Goal: Task Accomplishment & Management: Complete application form

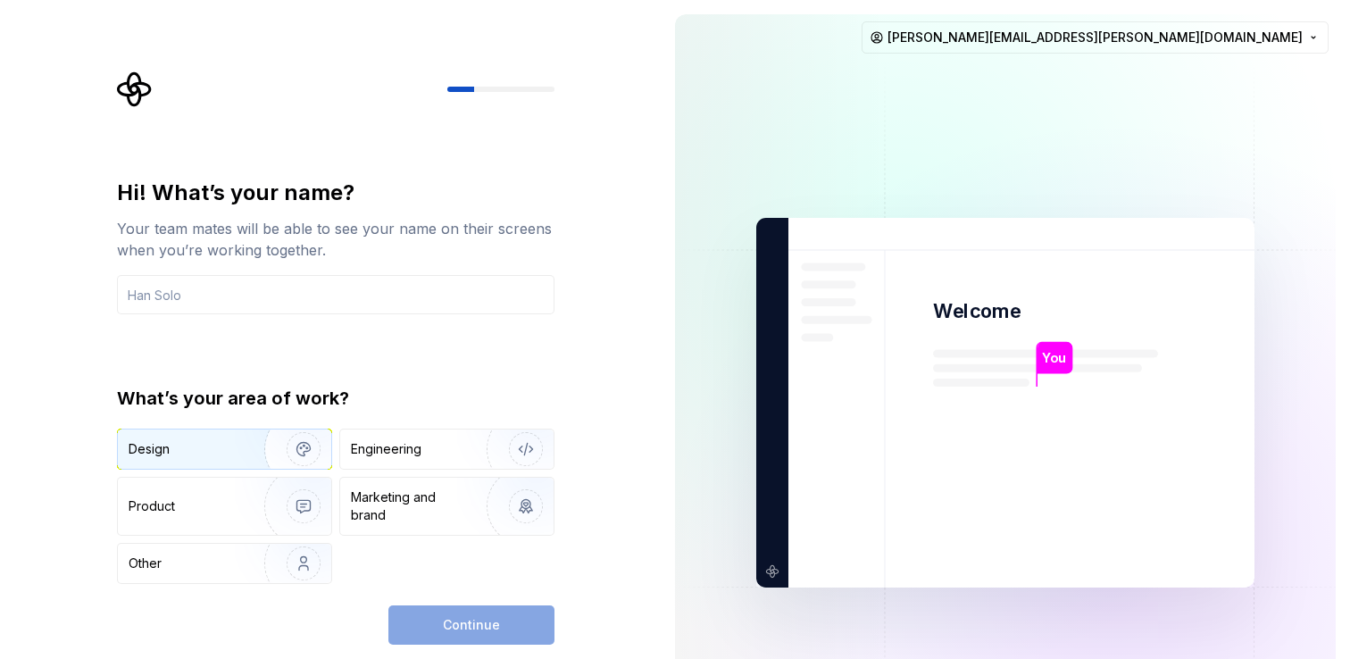
click at [228, 443] on div "Design" at bounding box center [185, 449] width 112 height 18
click at [420, 591] on div "Hi! What’s your name? Your team mates will be able to see your name on their sc…" at bounding box center [335, 412] width 437 height 466
click at [350, 261] on div "Hi! What’s your name? Your team mates will be able to see your name on their sc…" at bounding box center [335, 247] width 437 height 136
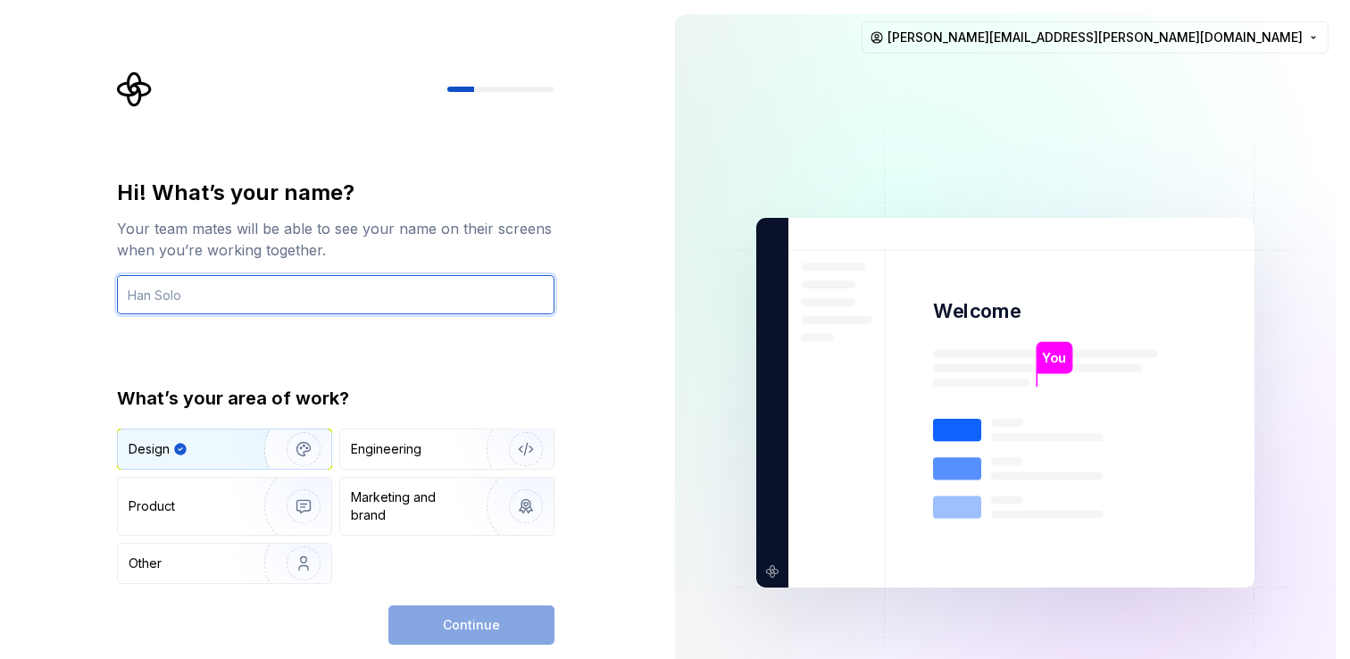
click at [296, 301] on input "text" at bounding box center [335, 294] width 437 height 39
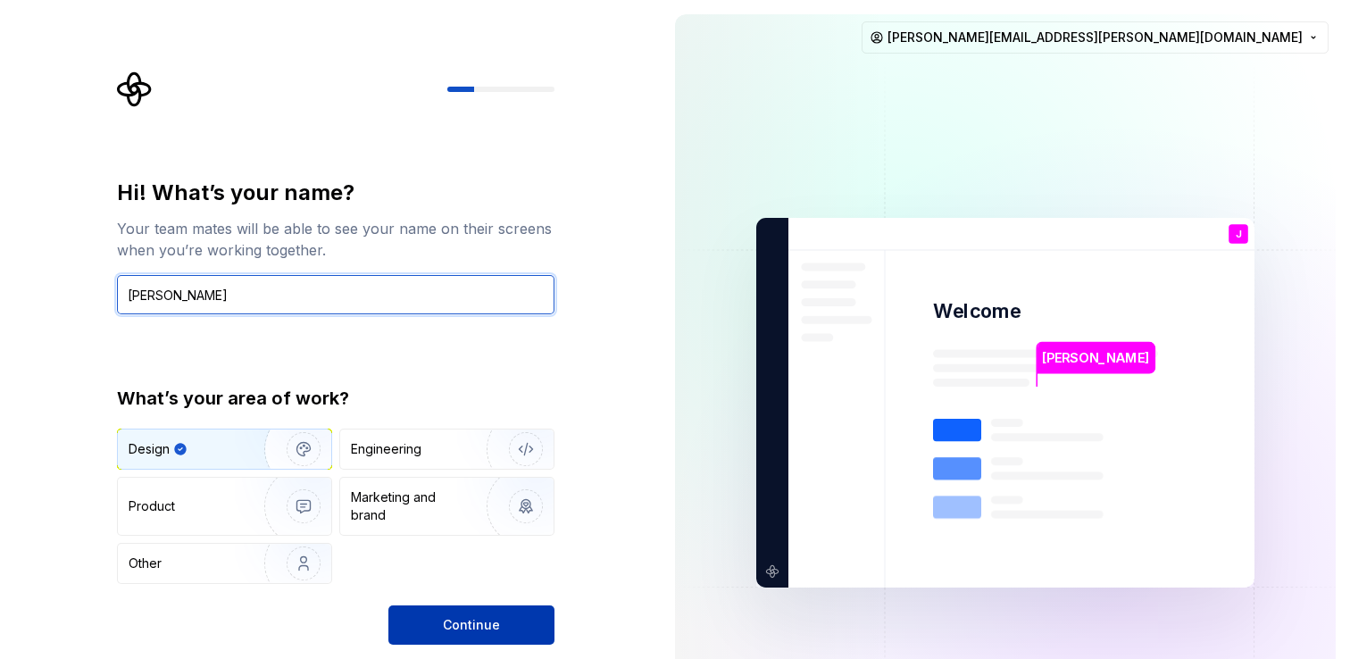
type input "[PERSON_NAME]"
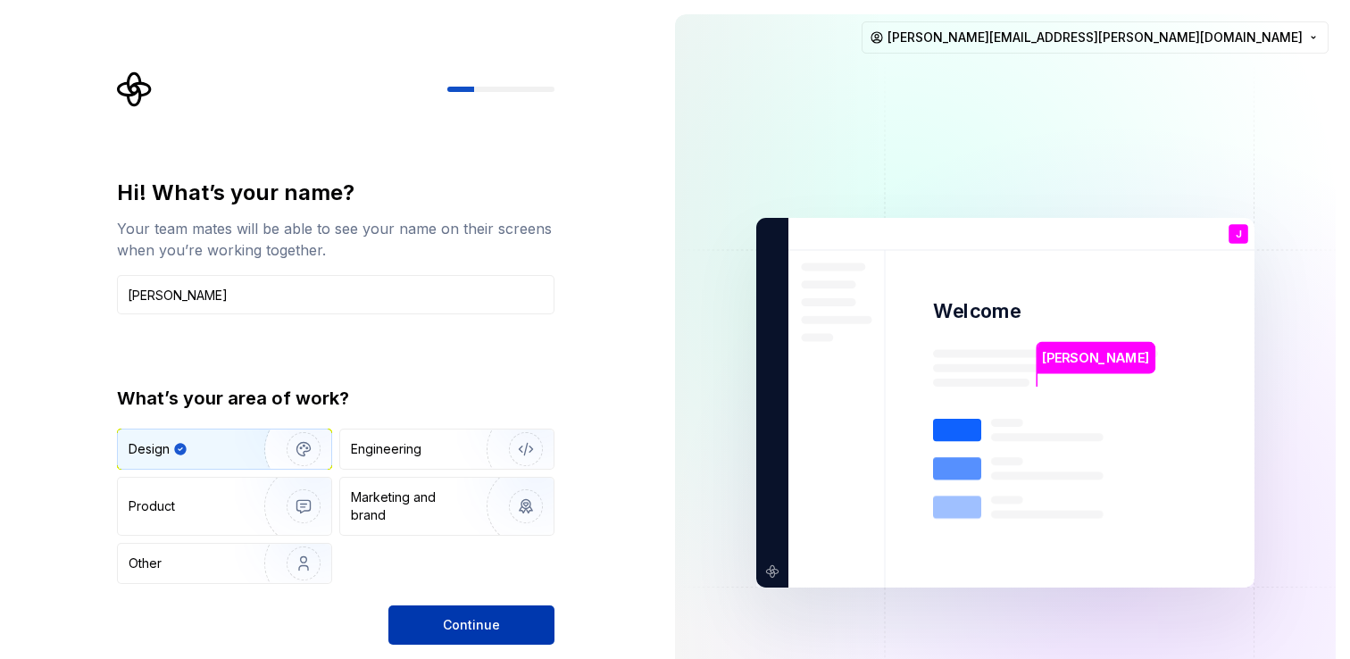
click at [533, 625] on button "Continue" at bounding box center [471, 624] width 166 height 39
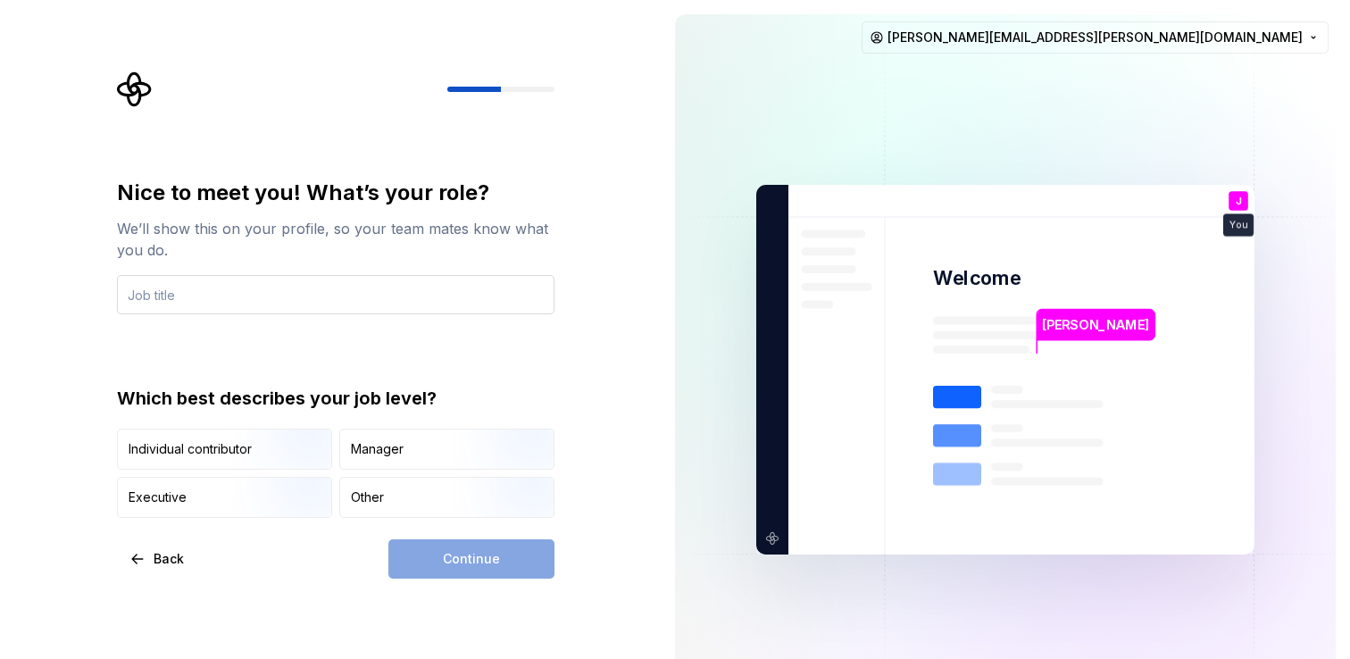
click at [309, 290] on input "text" at bounding box center [335, 294] width 437 height 39
type input "UI UX"
click at [483, 569] on div "Continue" at bounding box center [471, 558] width 166 height 39
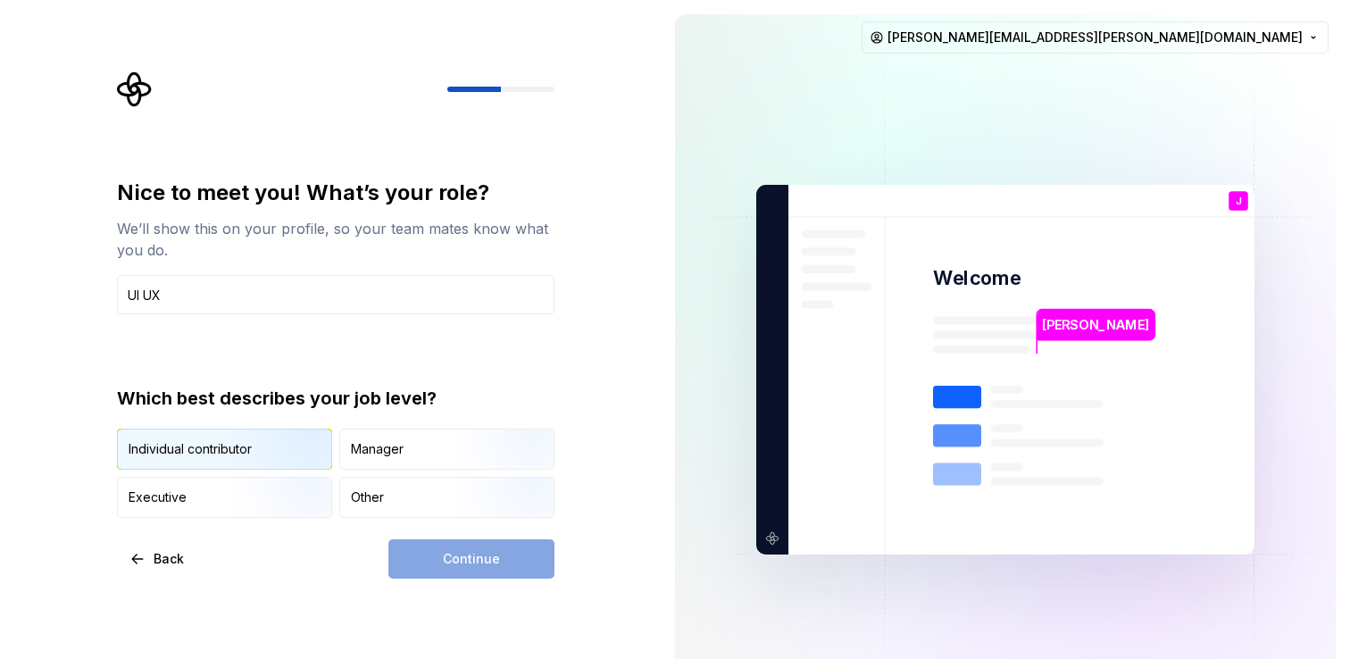
click at [289, 457] on img "button" at bounding box center [288, 471] width 114 height 120
click at [423, 556] on button "Continue" at bounding box center [471, 558] width 166 height 39
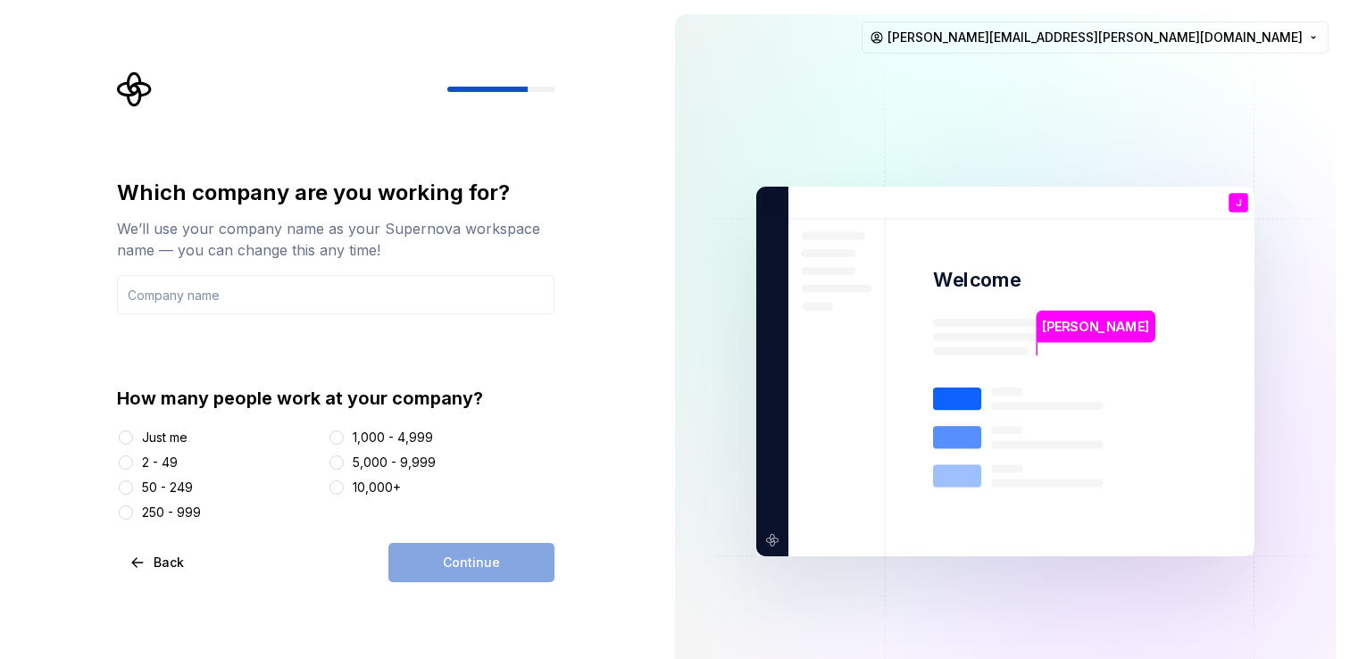
click at [145, 461] on div "2 - 49" at bounding box center [160, 462] width 36 height 18
click at [133, 461] on button "2 - 49" at bounding box center [126, 462] width 14 height 14
click at [424, 585] on div "Which company are you working for? We’ll use your company name as your Supernov…" at bounding box center [330, 371] width 660 height 743
click at [430, 304] on input "text" at bounding box center [335, 294] width 437 height 39
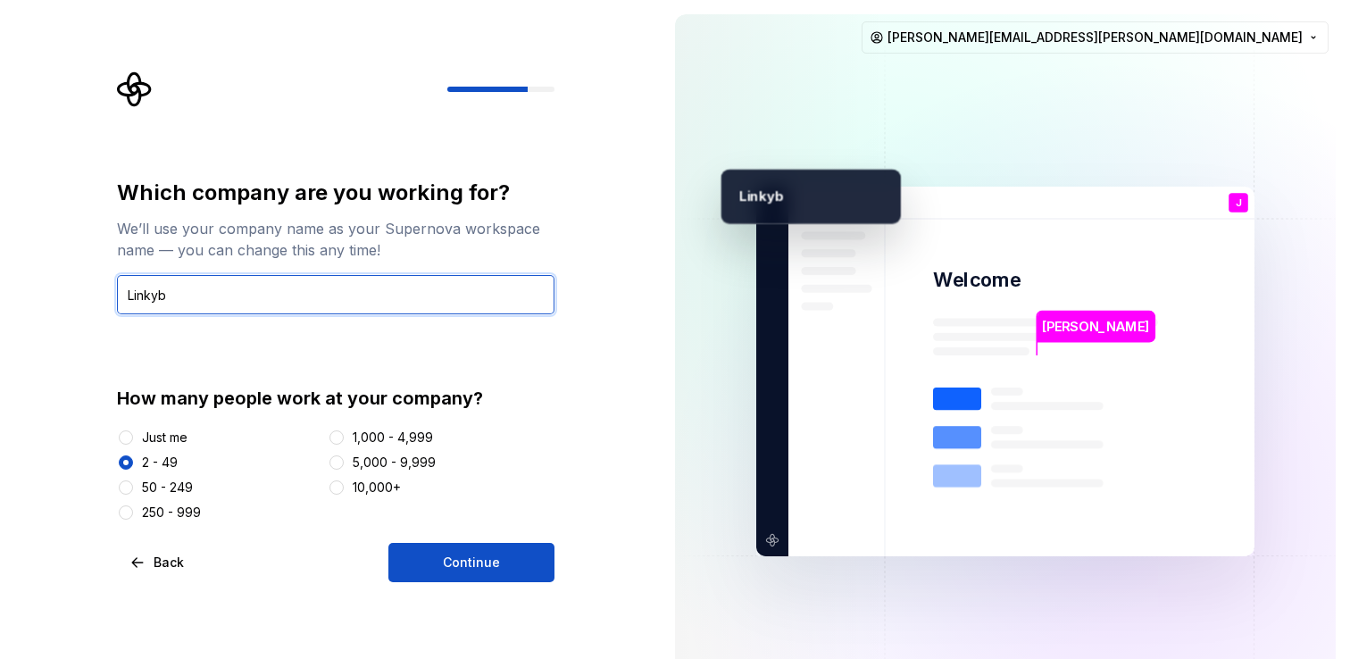
type input "Linkyb"
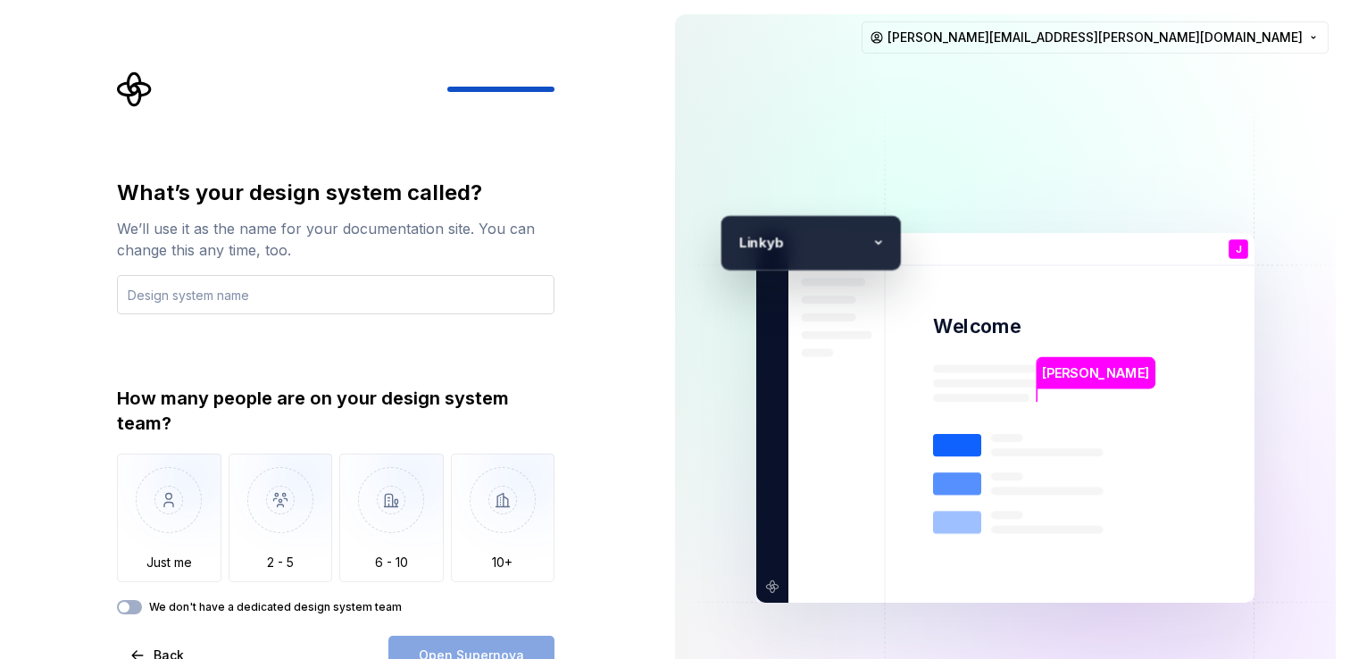
click at [292, 287] on input "text" at bounding box center [335, 294] width 437 height 39
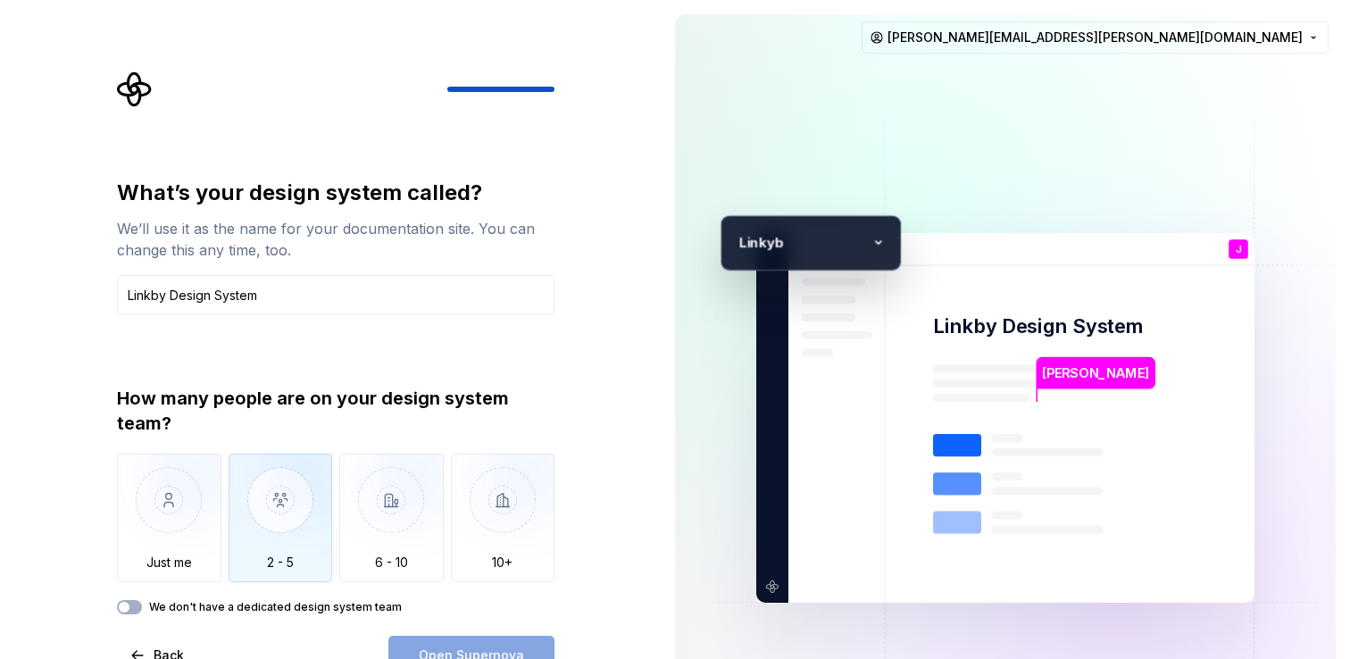
type input "Linkby Design System"
click at [272, 522] on img "button" at bounding box center [280, 513] width 104 height 120
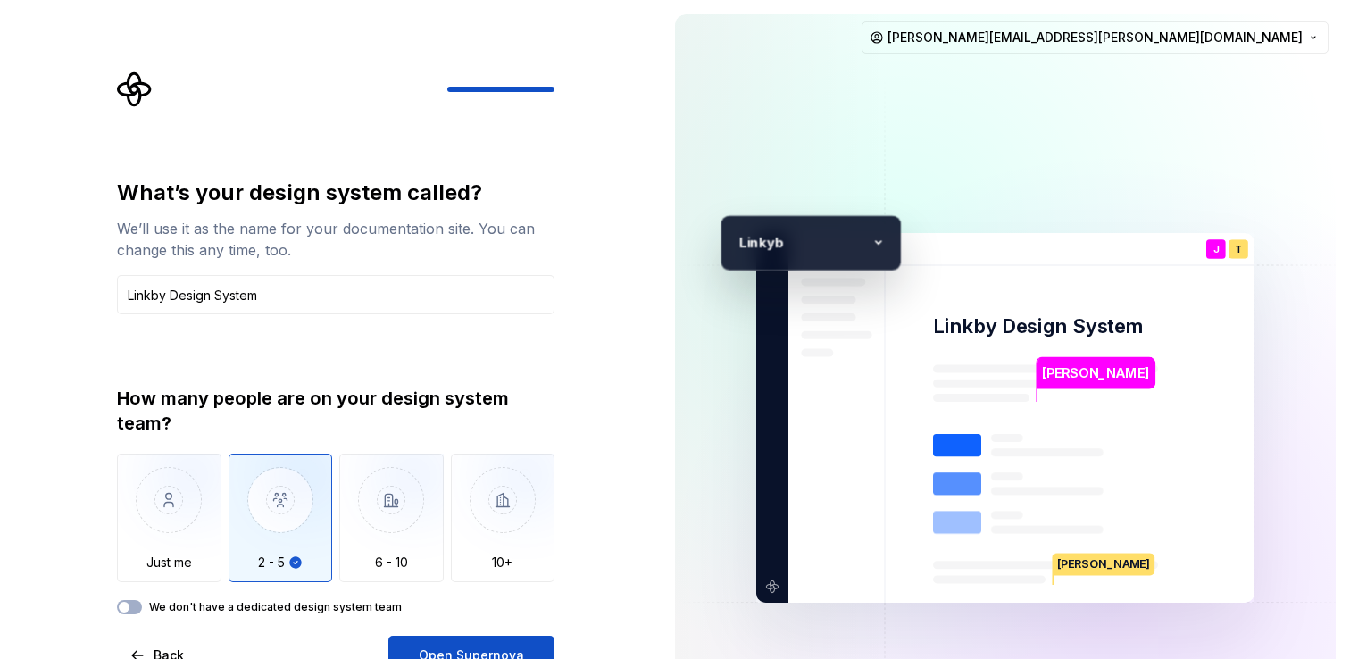
click at [637, 241] on div "What’s your design system called? We’ll use it as the name for your documentati…" at bounding box center [330, 417] width 660 height 835
click at [637, 247] on div "What’s your design system called? We’ll use it as the name for your documentati…" at bounding box center [330, 417] width 660 height 835
drag, startPoint x: 637, startPoint y: 250, endPoint x: 637, endPoint y: 430, distance: 180.3
click at [625, 396] on div "What’s your design system called? We’ll use it as the name for your documentati…" at bounding box center [330, 417] width 660 height 835
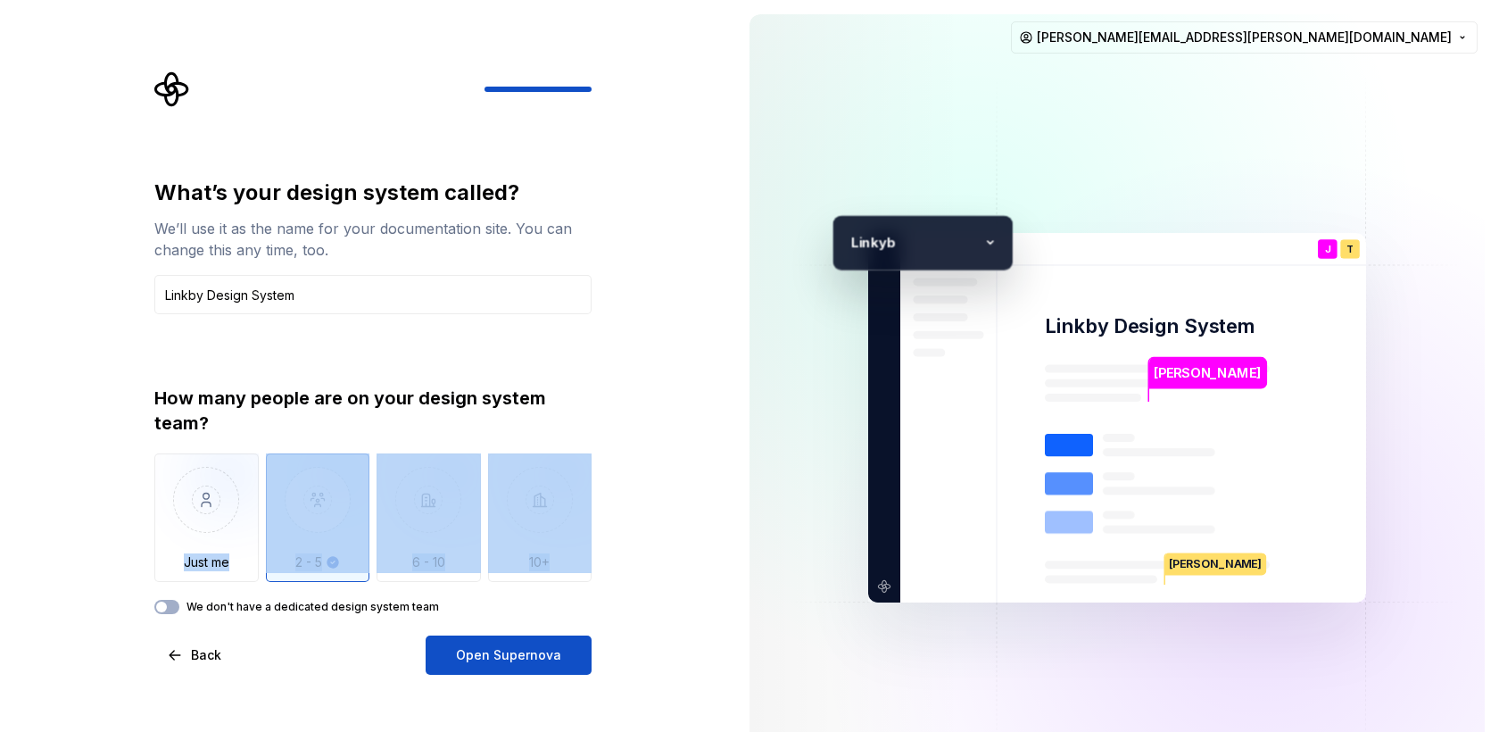
drag, startPoint x: 91, startPoint y: 569, endPoint x: 79, endPoint y: 591, distance: 25.6
click at [79, 591] on div "What’s your design system called? We’ll use it as the name for your documentati…" at bounding box center [367, 417] width 735 height 835
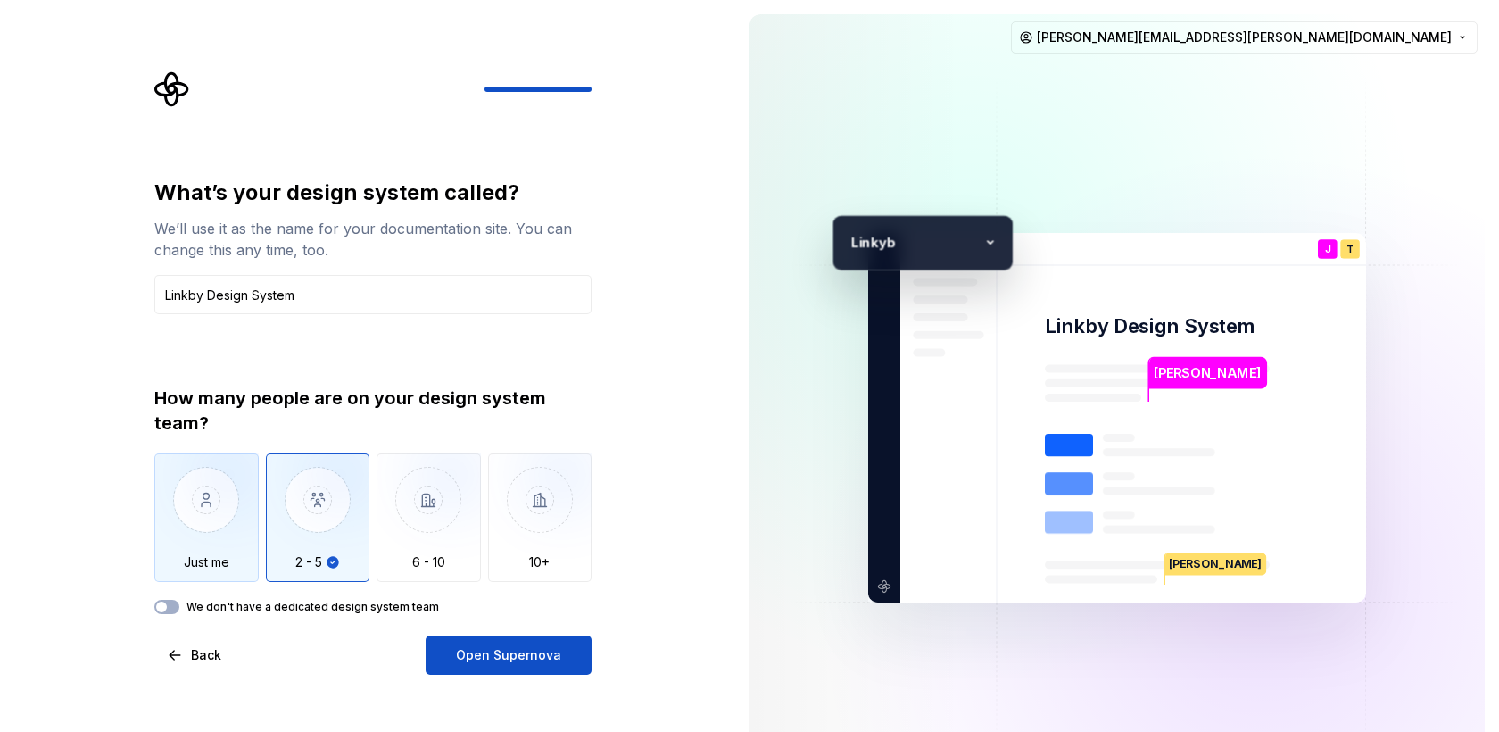
click at [199, 563] on img "button" at bounding box center [206, 513] width 104 height 120
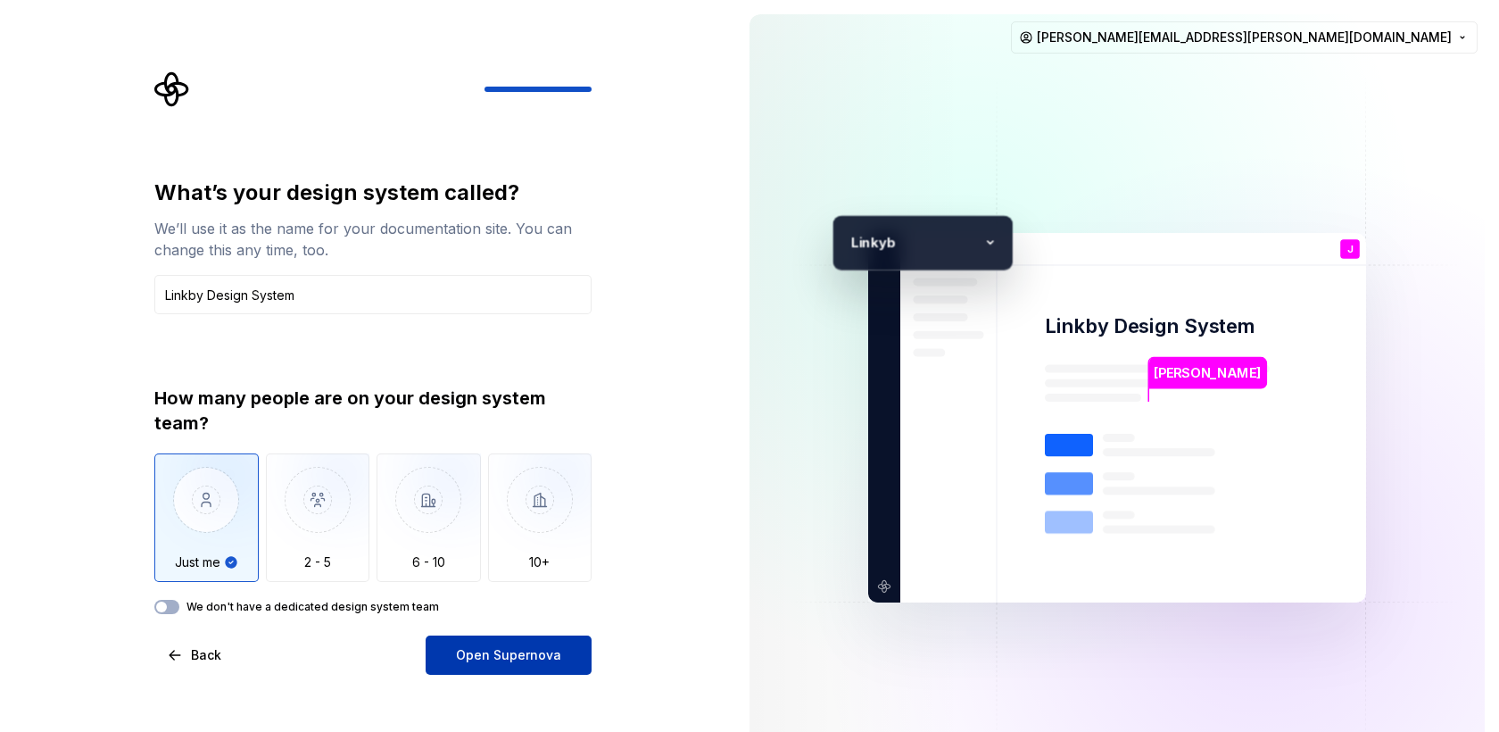
click at [503, 658] on span "Open Supernova" at bounding box center [508, 655] width 105 height 18
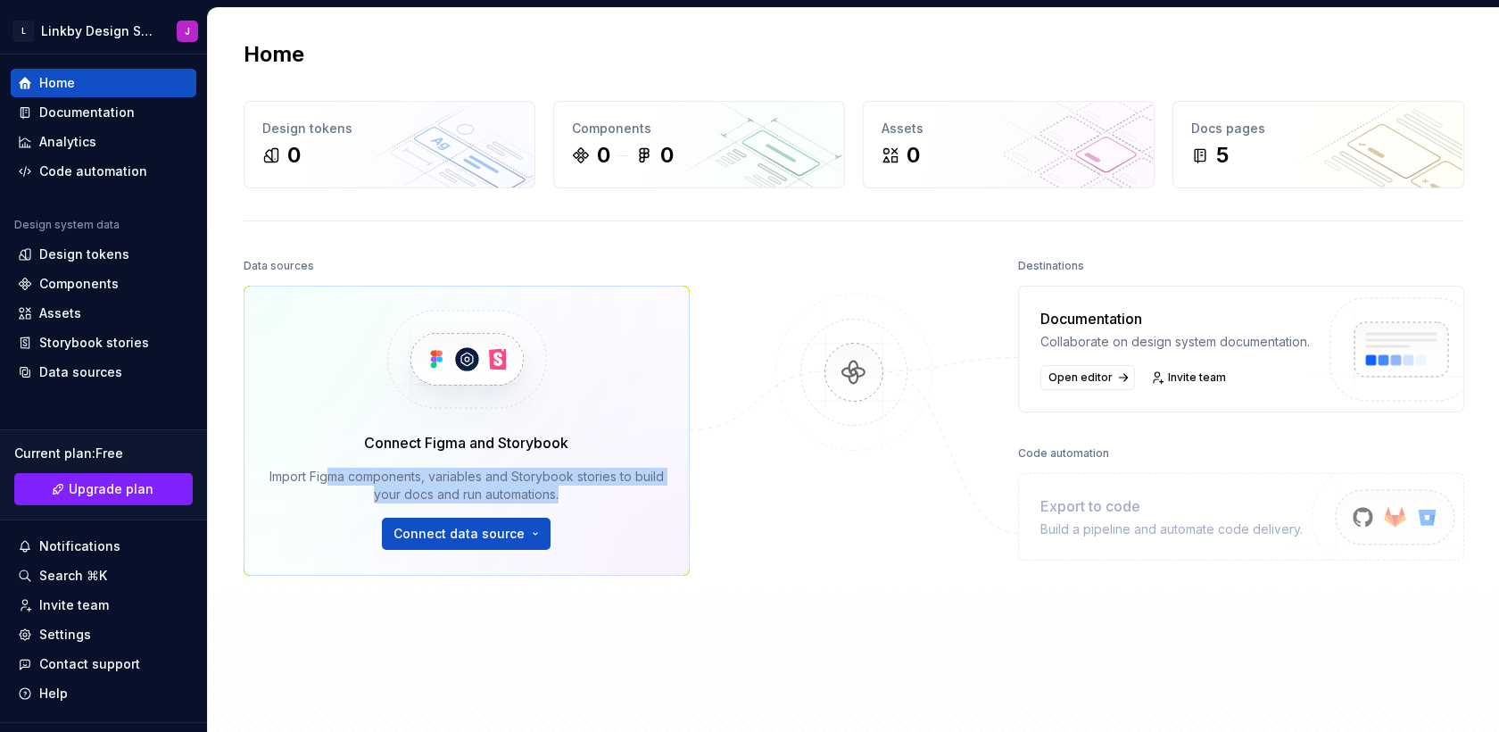
drag, startPoint x: 345, startPoint y: 476, endPoint x: 612, endPoint y: 489, distance: 268.1
click at [612, 489] on div "Import Figma components, variables and Storybook stories to build your docs and…" at bounding box center [467, 486] width 395 height 36
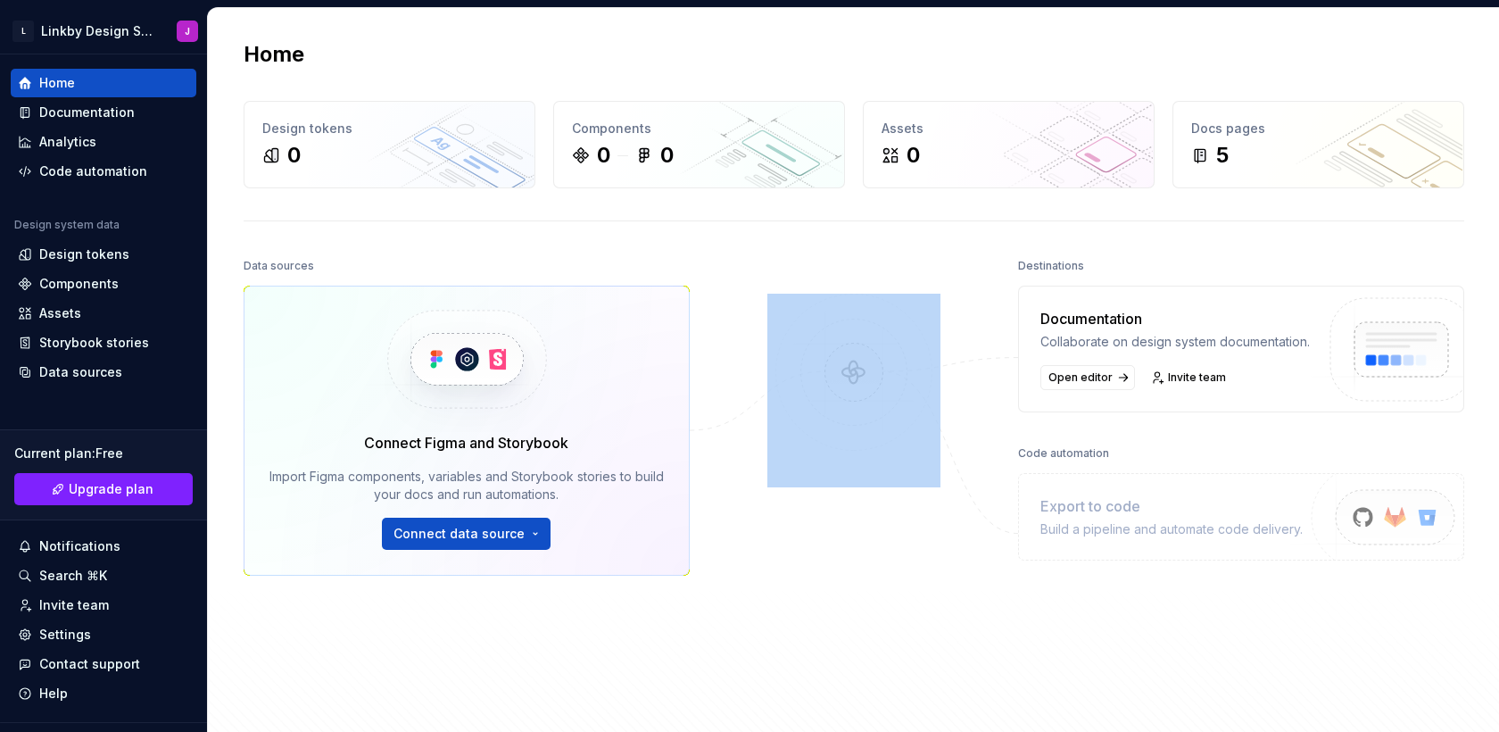
drag, startPoint x: 612, startPoint y: 489, endPoint x: 590, endPoint y: 495, distance: 23.2
click at [590, 495] on div "Import Figma components, variables and Storybook stories to build your docs and…" at bounding box center [467, 486] width 395 height 36
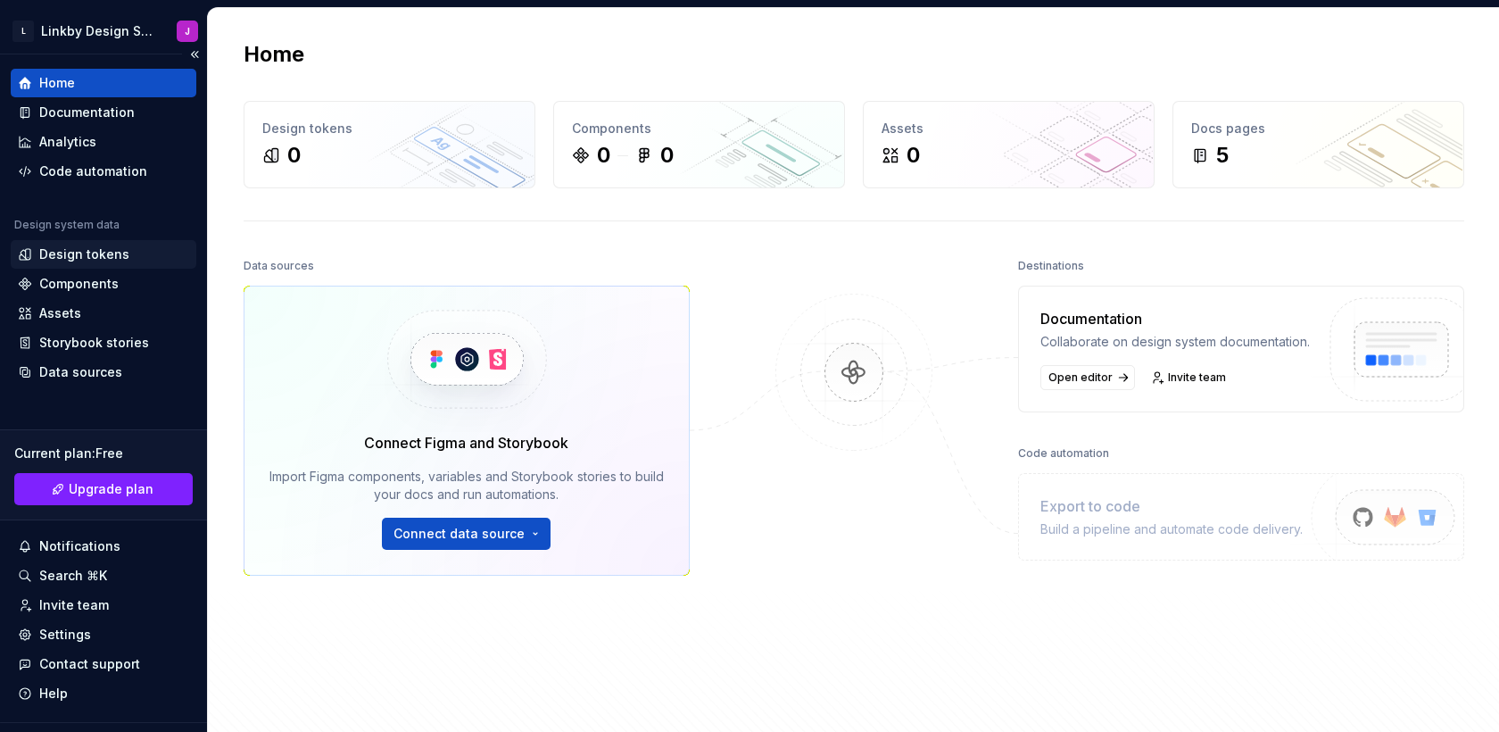
click at [96, 259] on div "Design tokens" at bounding box center [84, 254] width 90 height 18
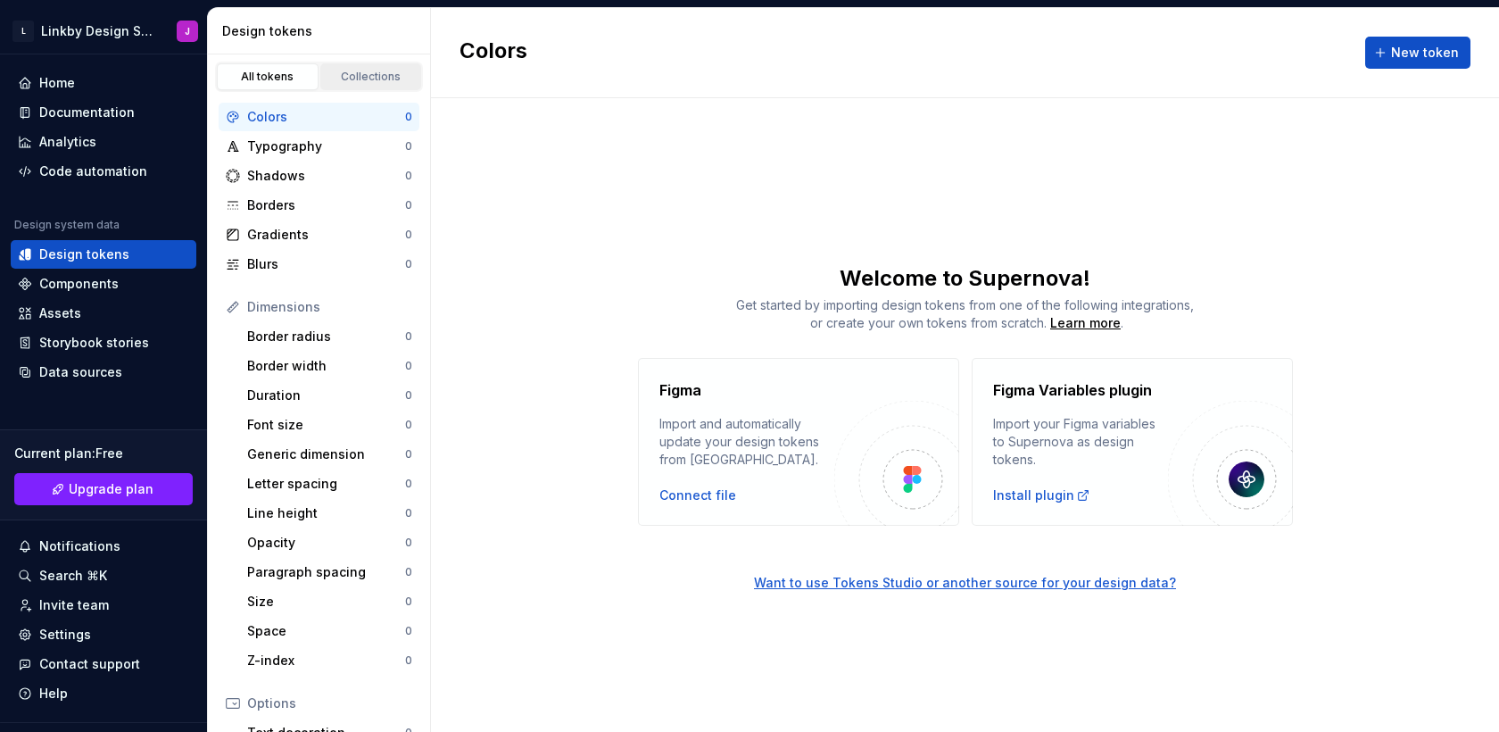
click at [369, 63] on link "Collections" at bounding box center [371, 76] width 102 height 27
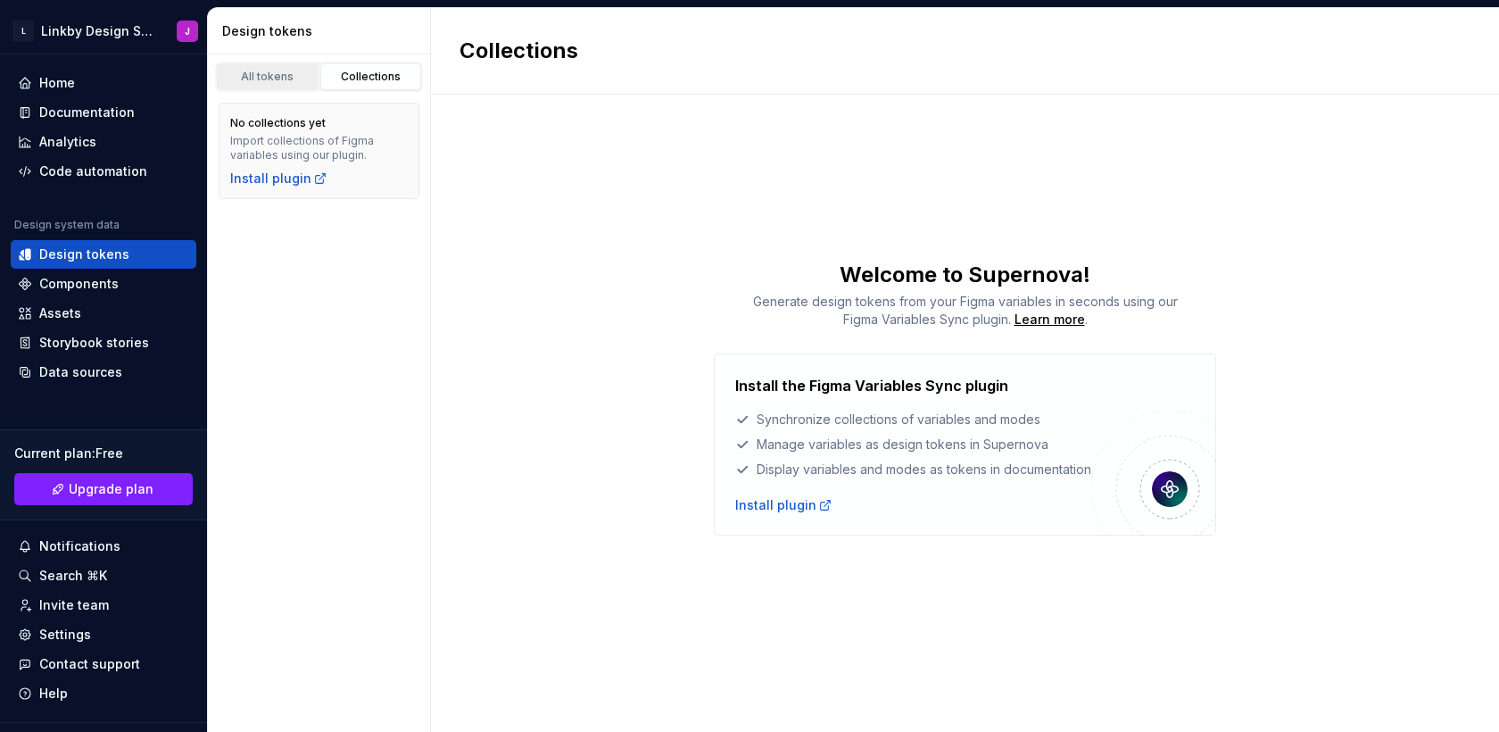
click at [289, 76] on div "All tokens" at bounding box center [267, 77] width 89 height 14
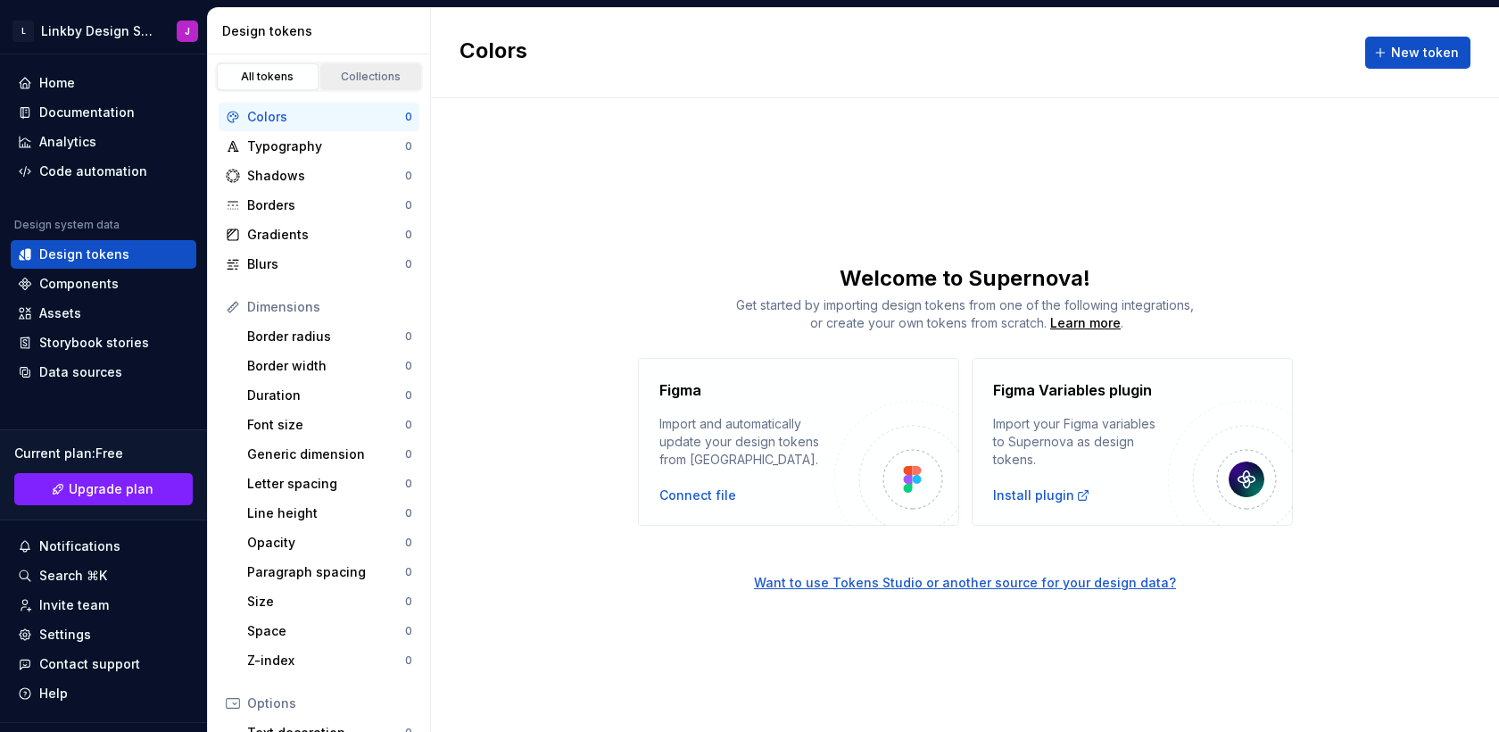
click at [361, 67] on link "Collections" at bounding box center [371, 76] width 102 height 27
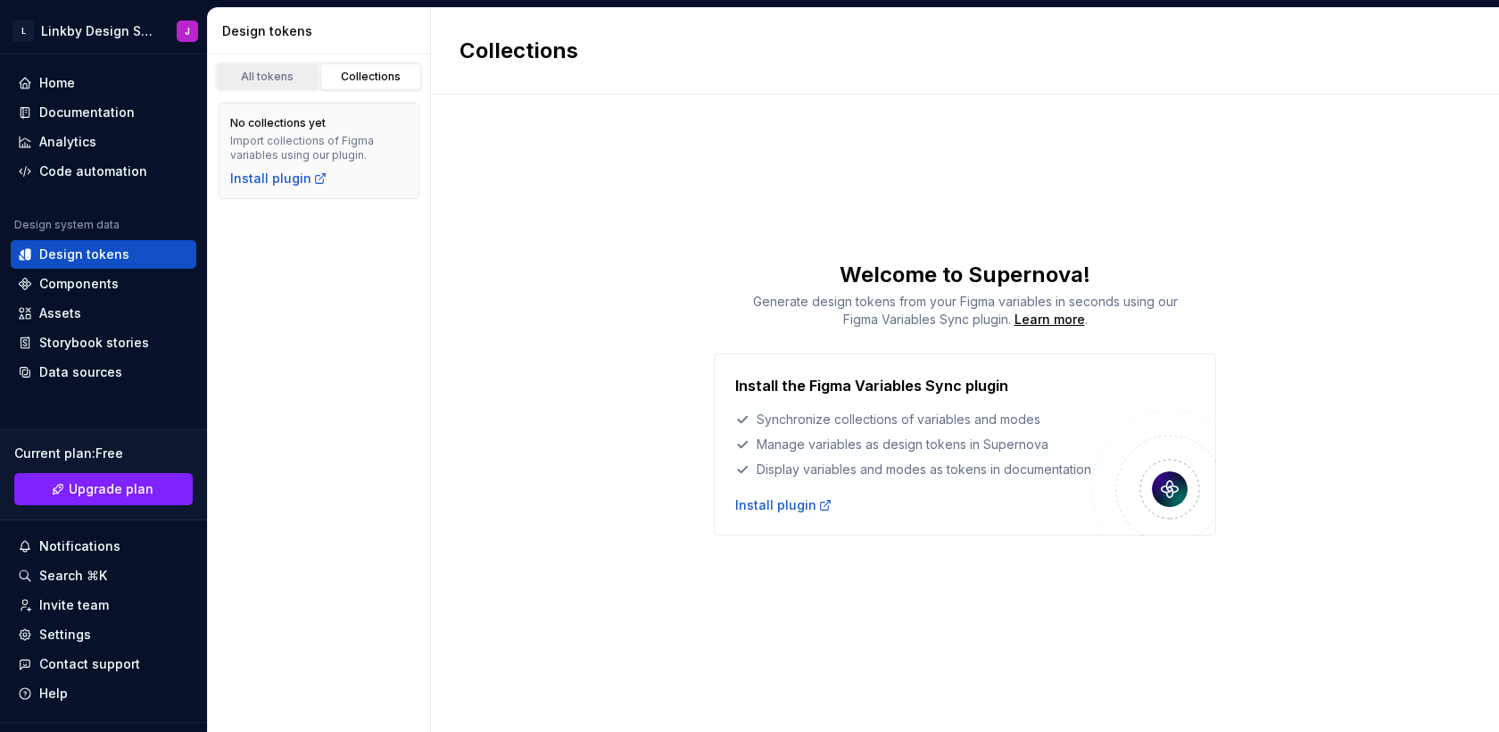
click at [293, 78] on div "All tokens" at bounding box center [267, 77] width 89 height 14
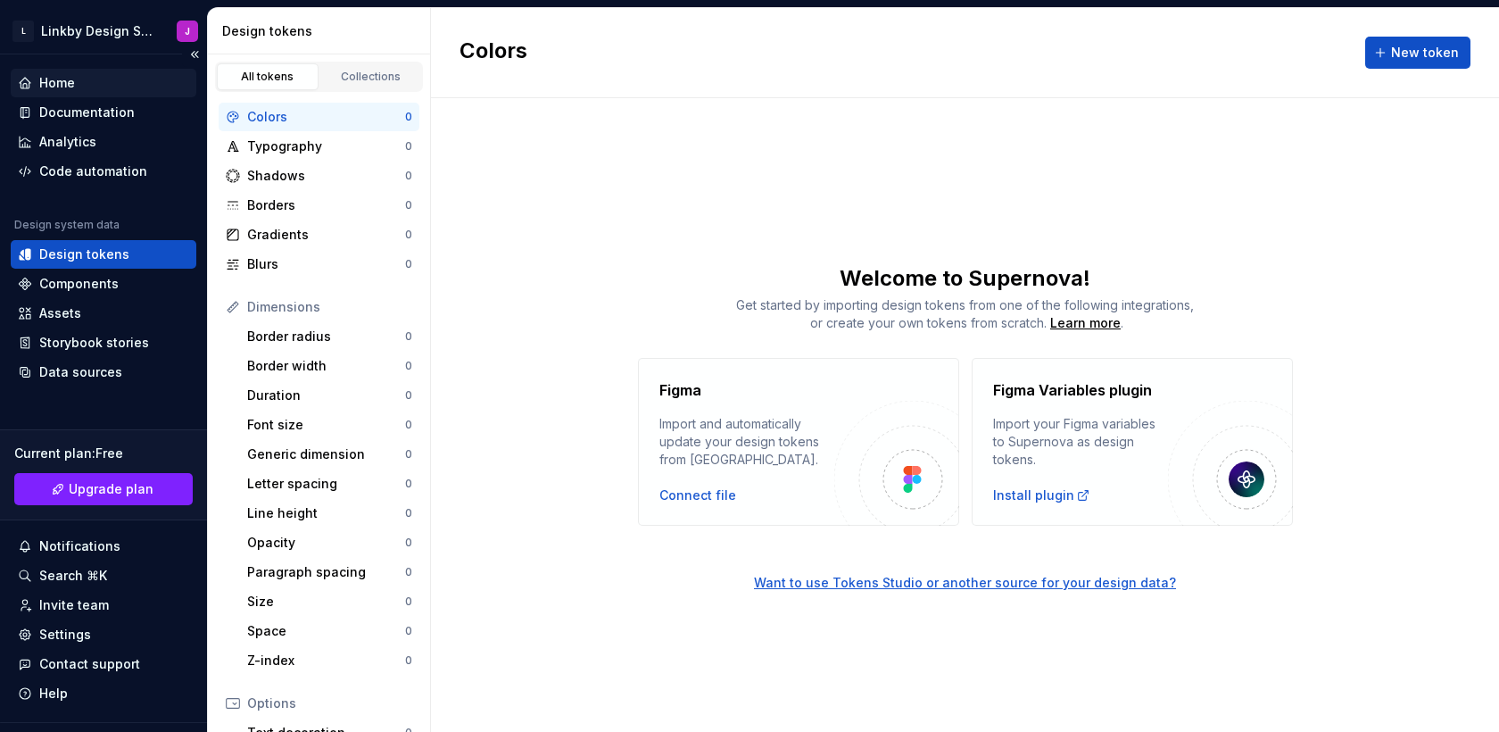
click at [76, 91] on div "Home" at bounding box center [104, 83] width 186 height 29
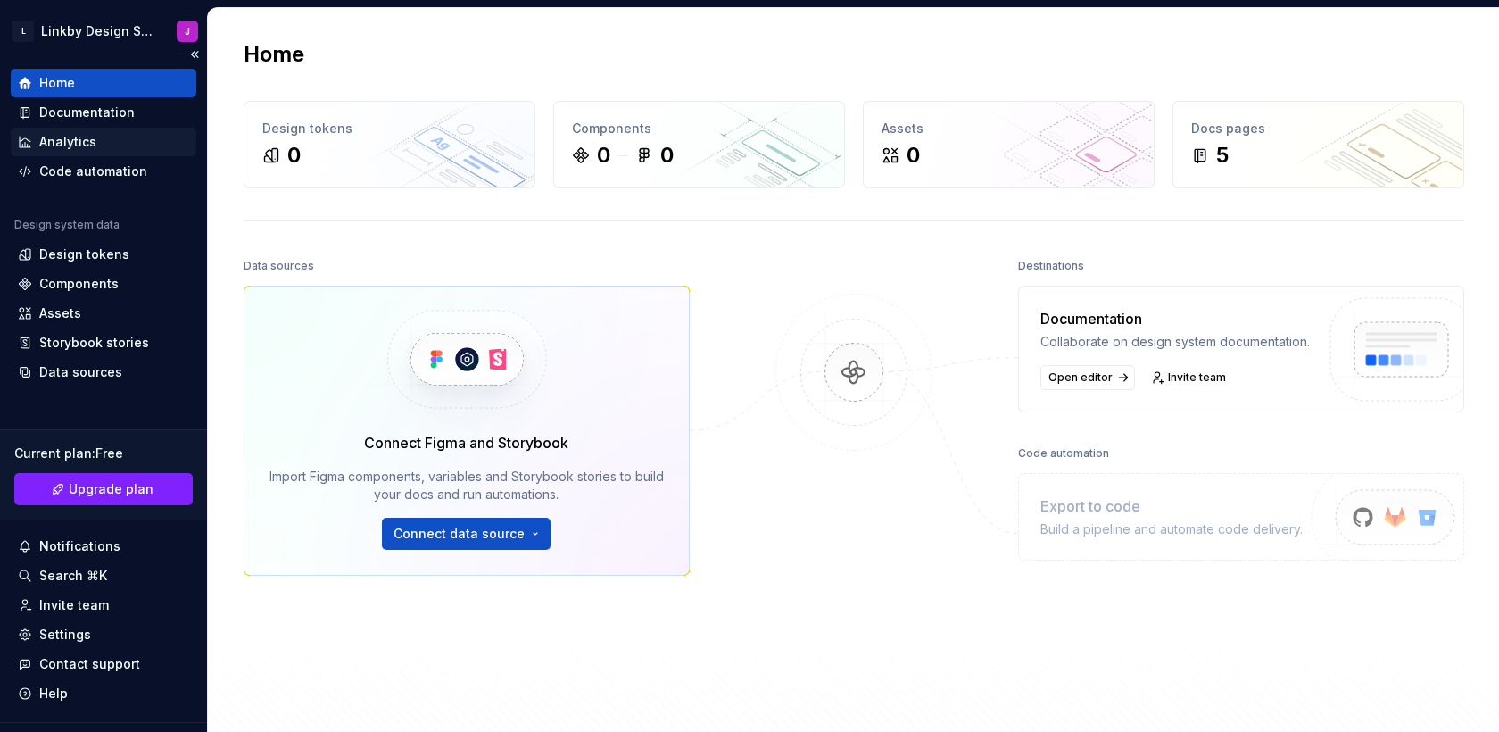
click at [107, 128] on div "Analytics" at bounding box center [104, 142] width 186 height 29
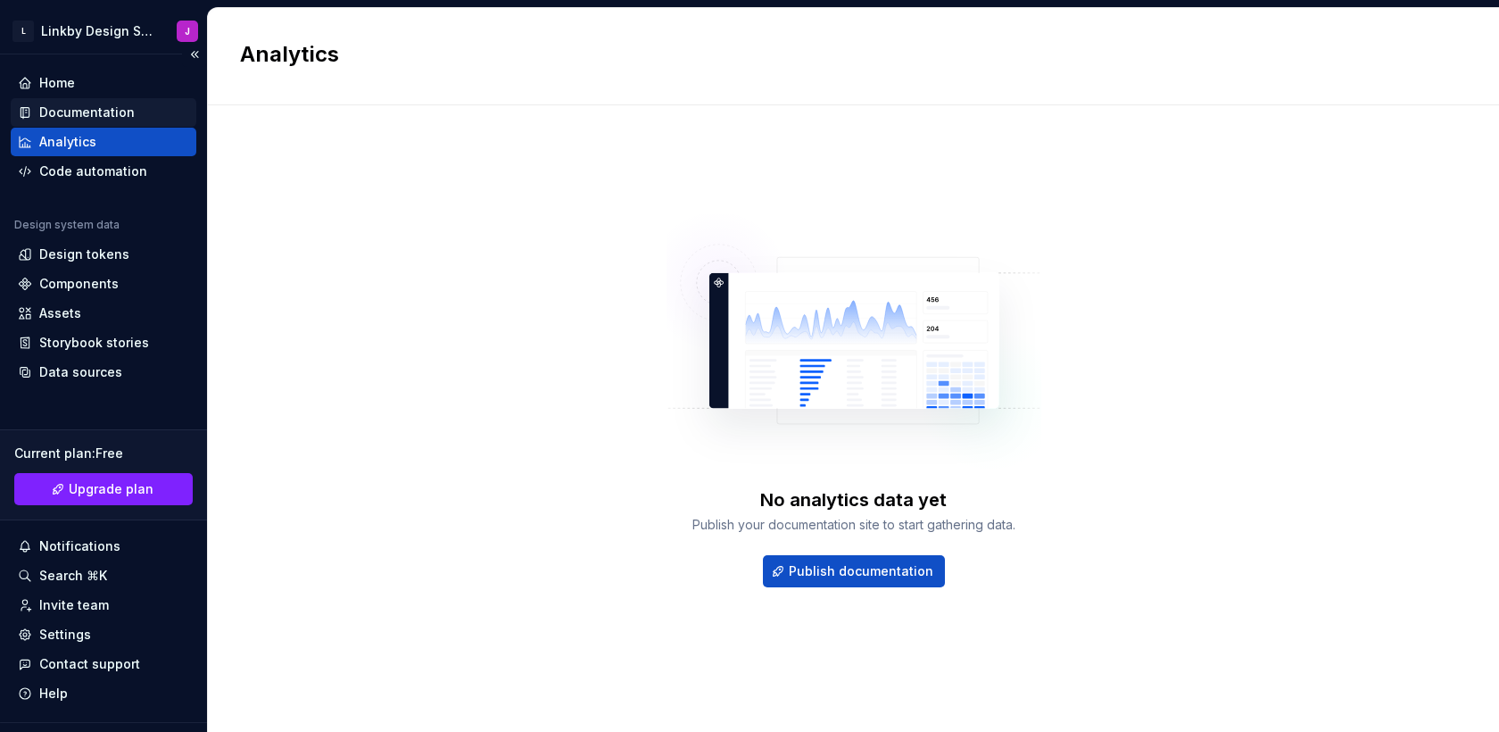
click at [108, 117] on div "Documentation" at bounding box center [87, 113] width 96 height 18
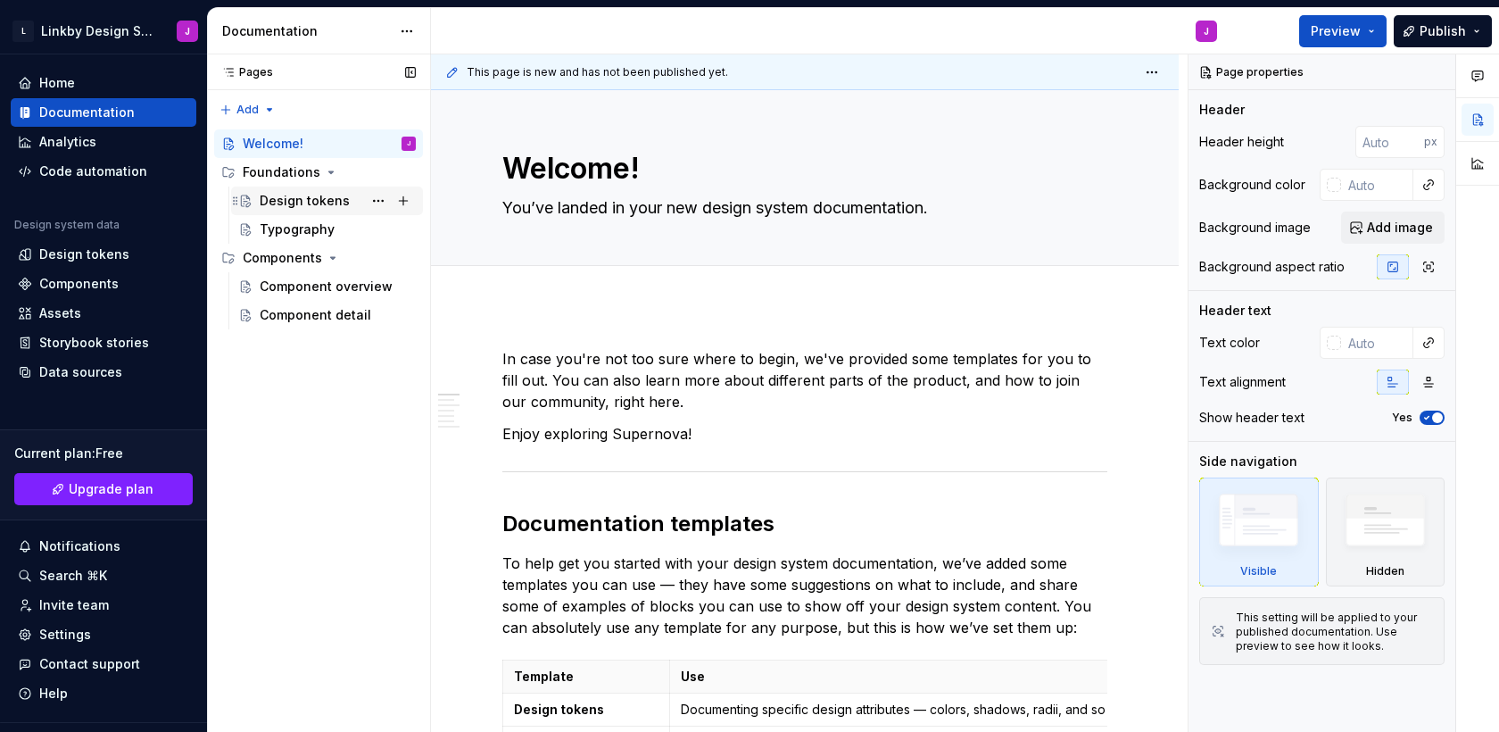
click at [299, 197] on div "Design tokens" at bounding box center [305, 201] width 90 height 18
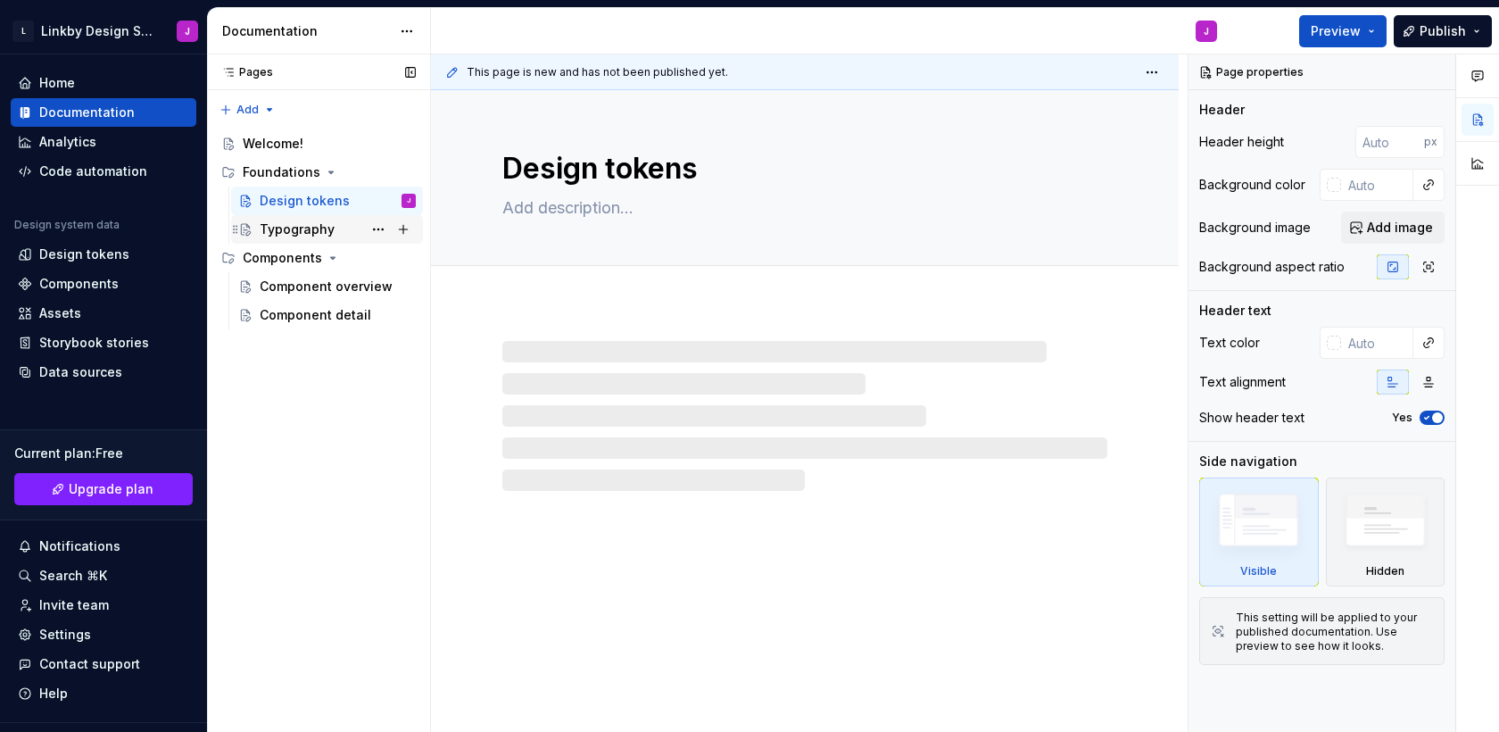
click at [304, 228] on div "Typography" at bounding box center [297, 229] width 75 height 18
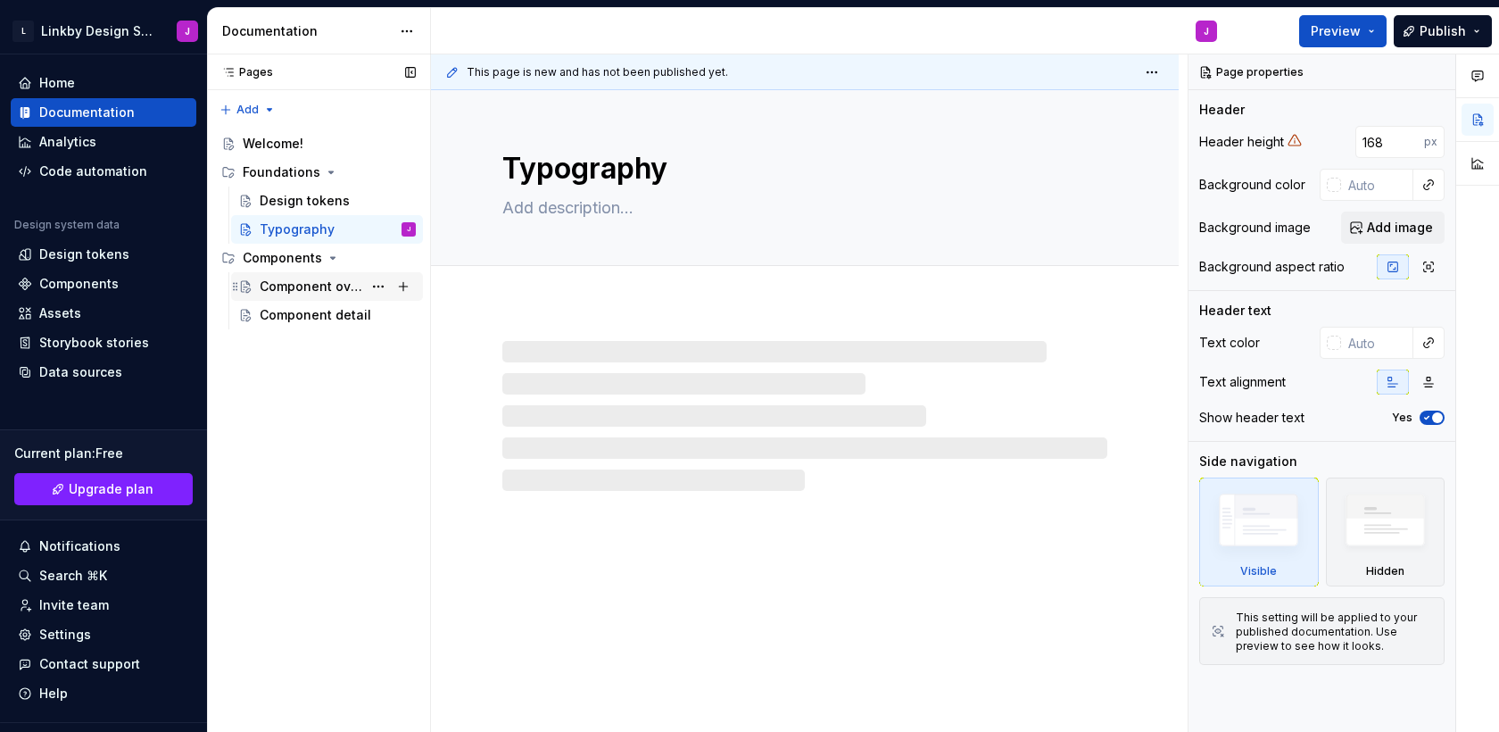
click at [308, 282] on div "Component overview" at bounding box center [311, 287] width 103 height 18
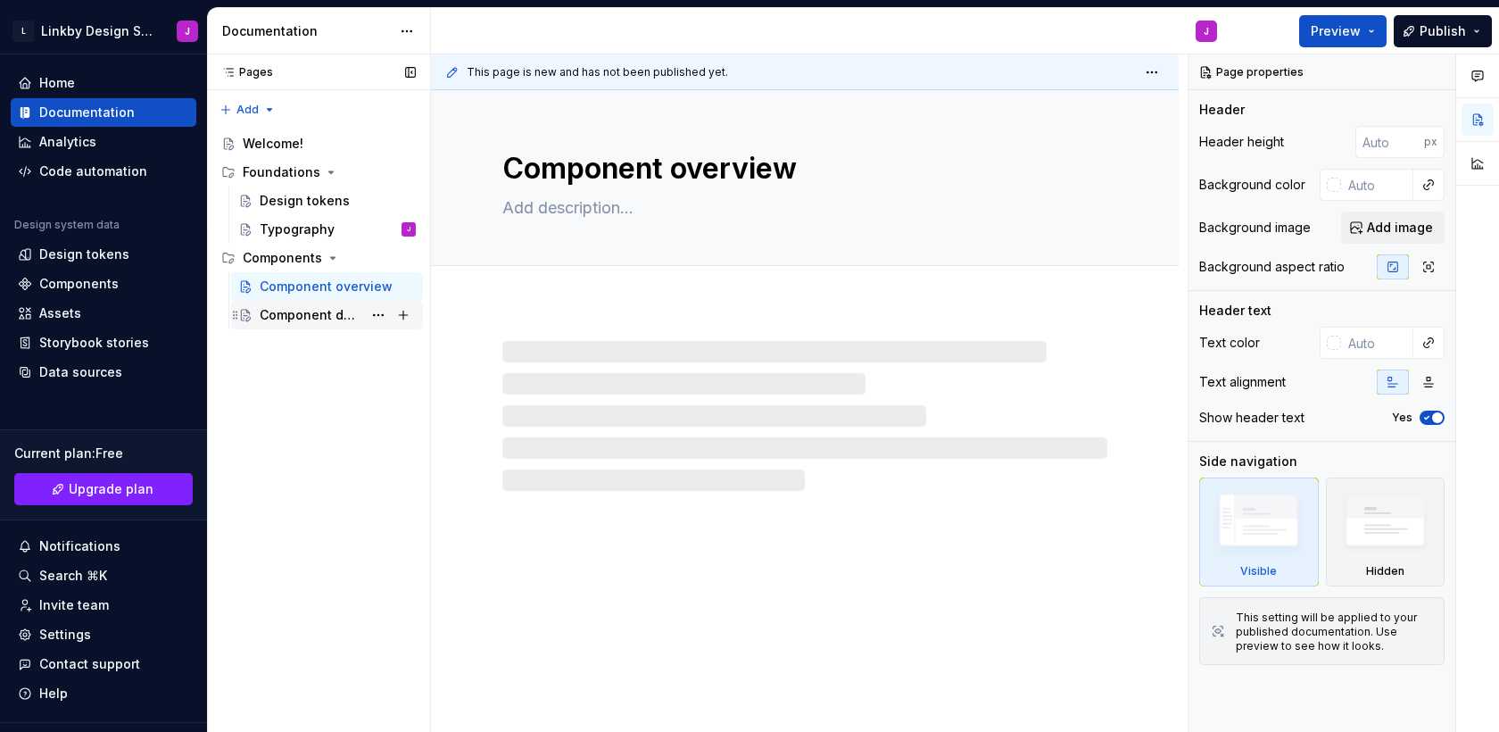
click at [307, 324] on div "Component detail" at bounding box center [338, 315] width 156 height 25
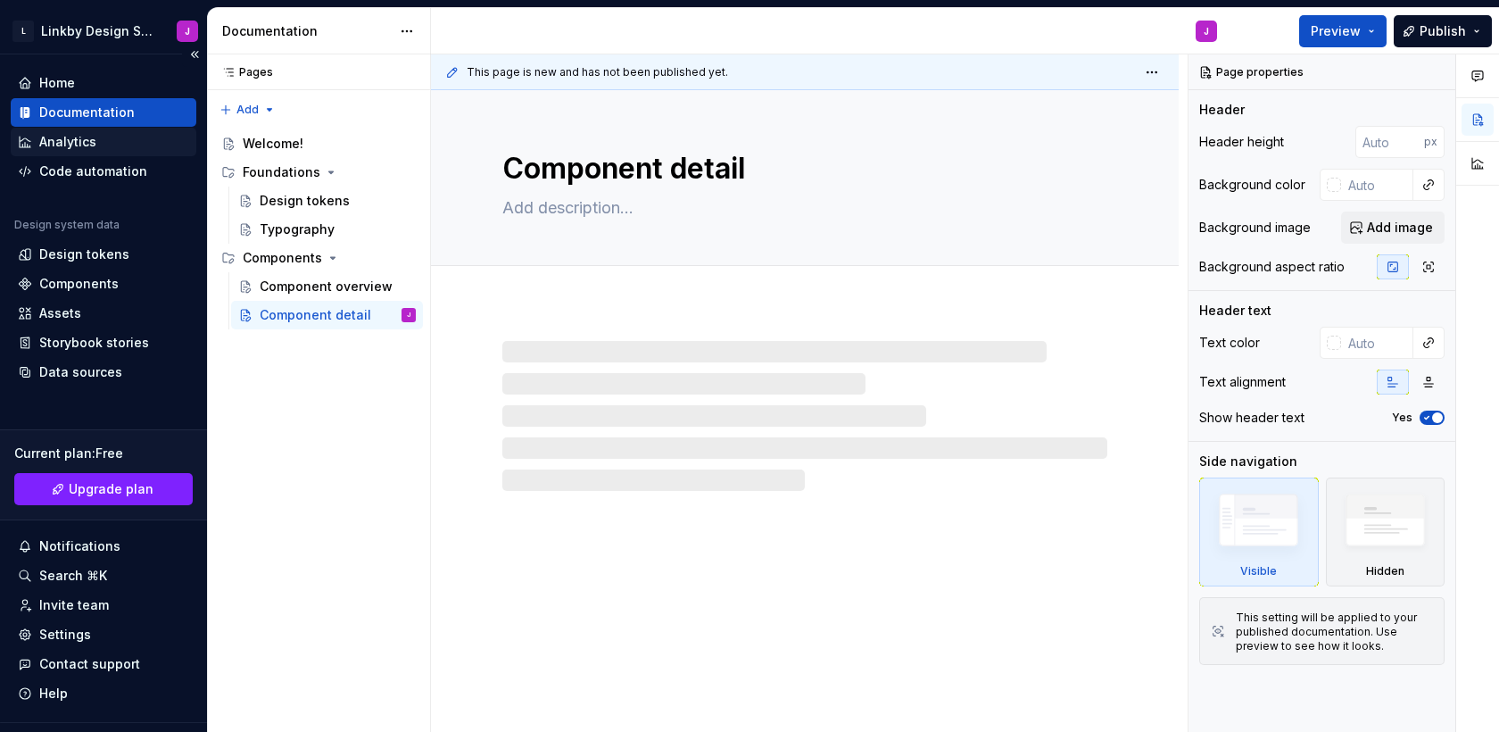
click at [104, 146] on div "Analytics" at bounding box center [103, 142] width 171 height 18
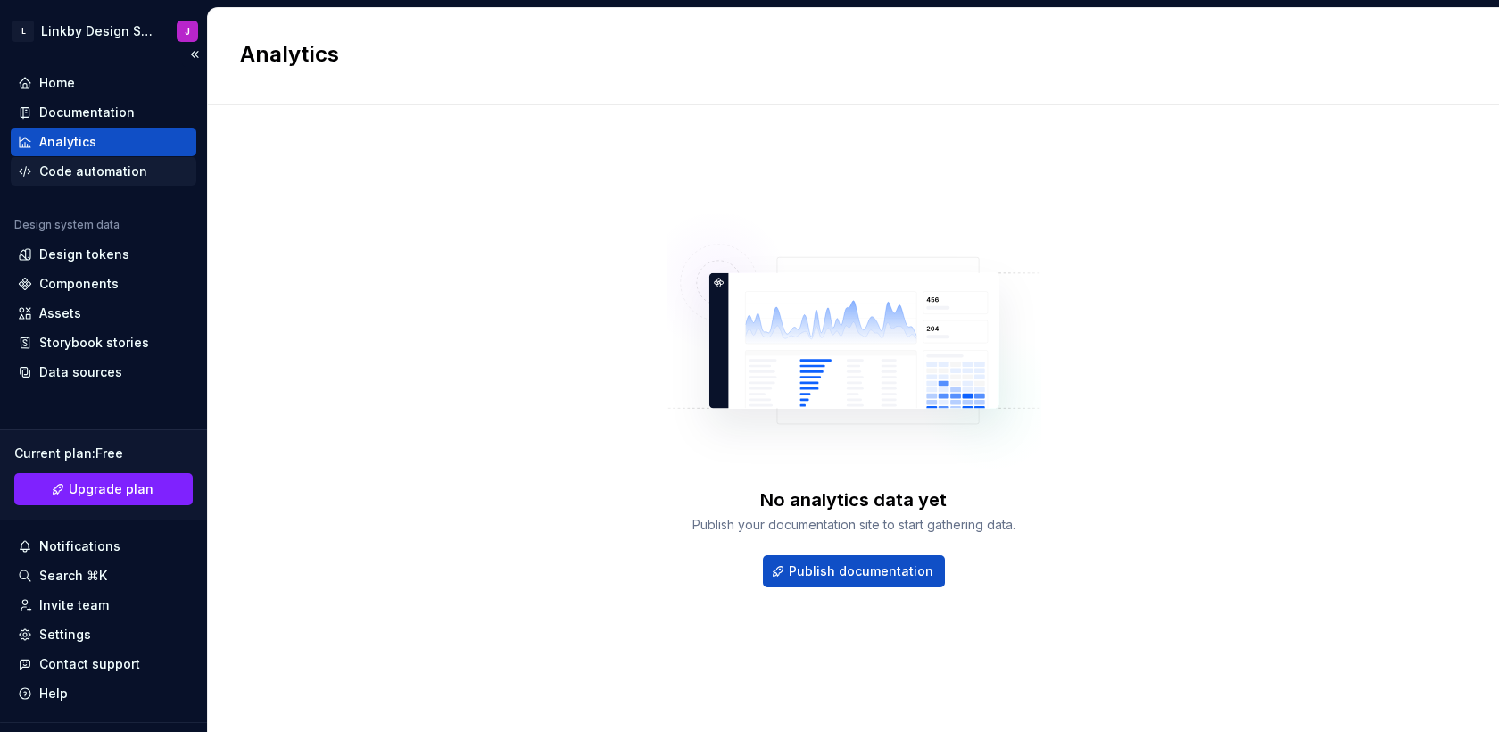
click at [103, 166] on div "Code automation" at bounding box center [93, 171] width 108 height 18
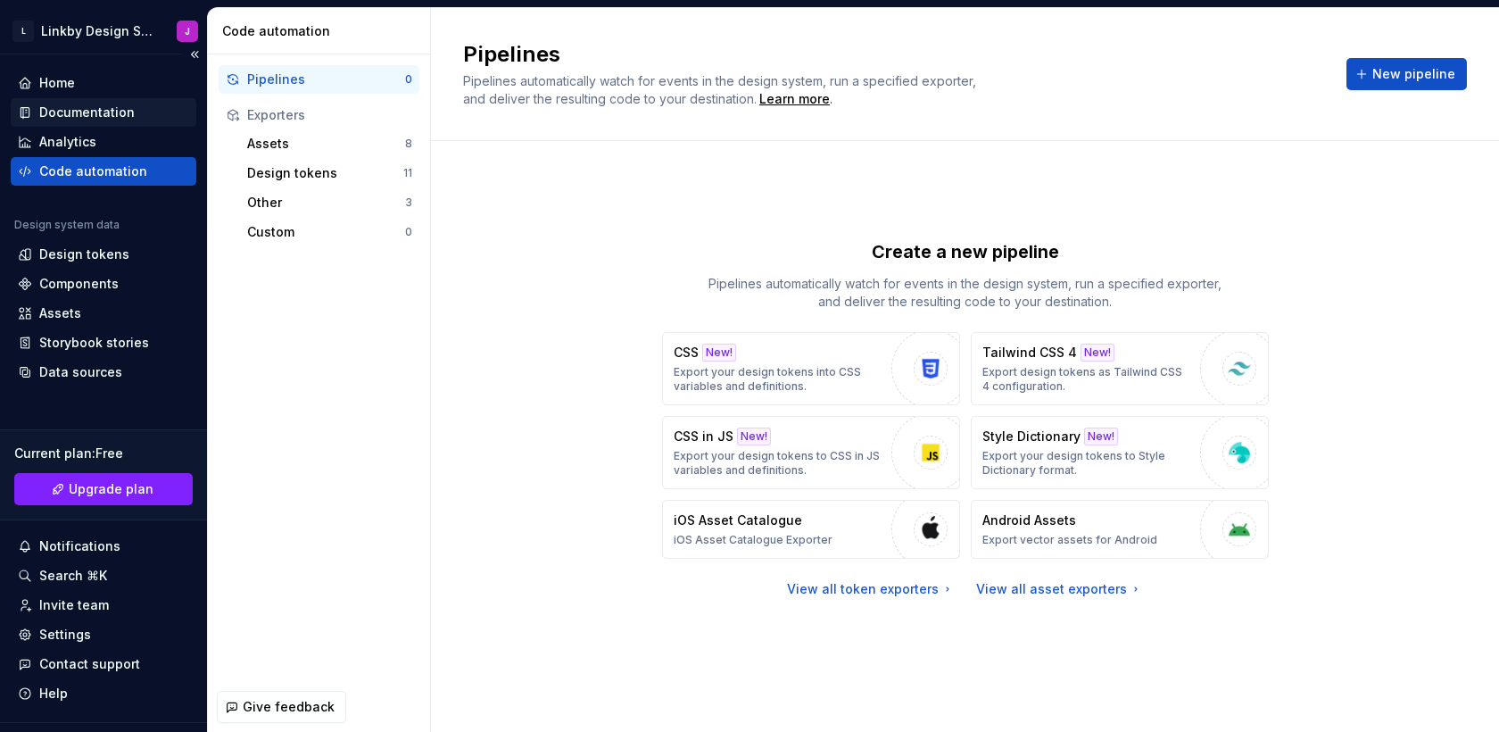
click at [87, 104] on div "Documentation" at bounding box center [87, 113] width 96 height 18
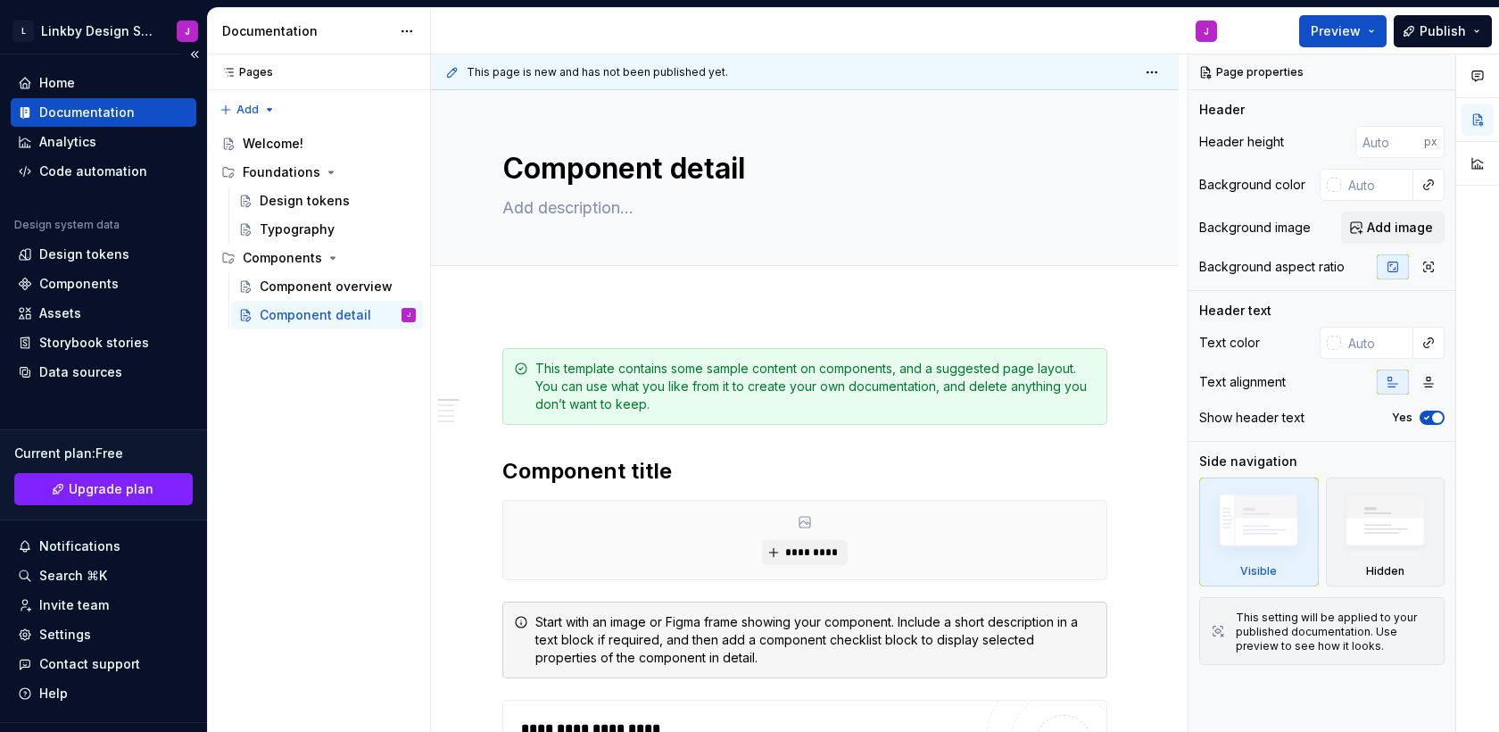
type textarea "*"
click at [68, 84] on div "Home" at bounding box center [57, 83] width 36 height 18
